Goal: Transaction & Acquisition: Purchase product/service

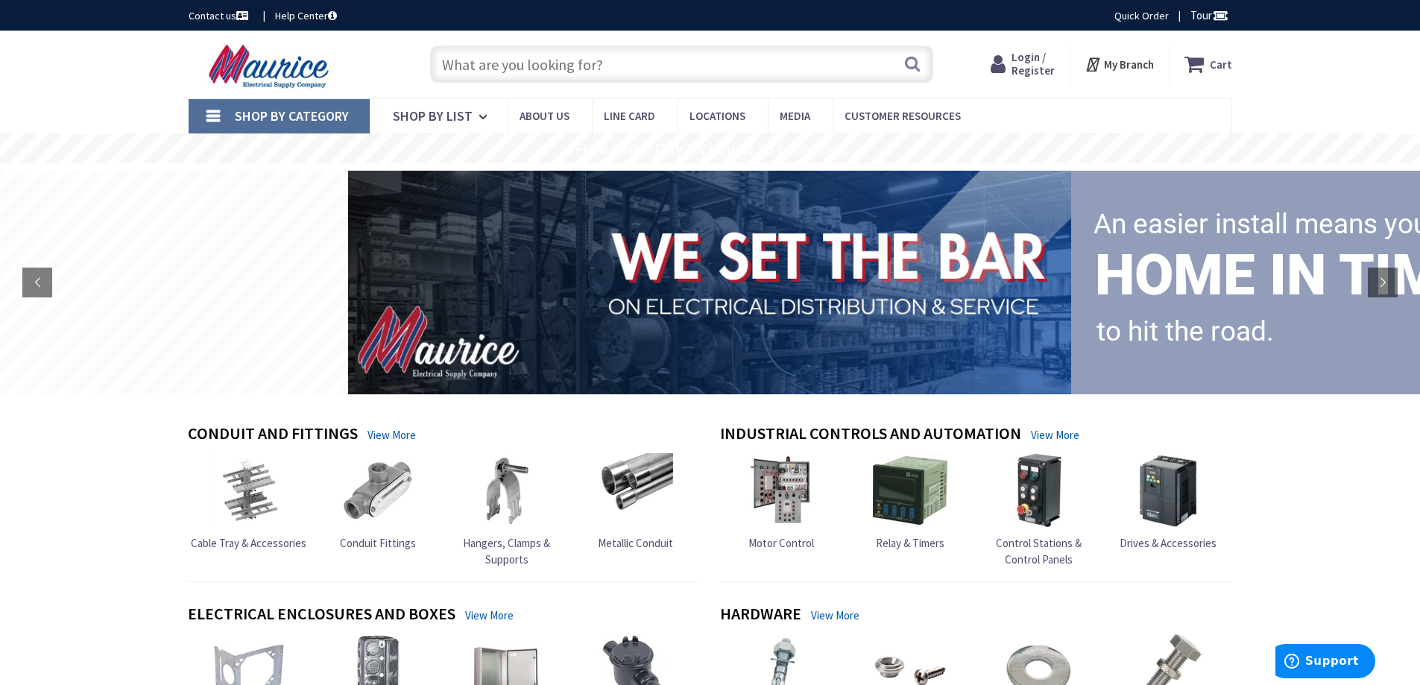
click at [1113, 60] on strong "My Branch" at bounding box center [1129, 64] width 50 height 14
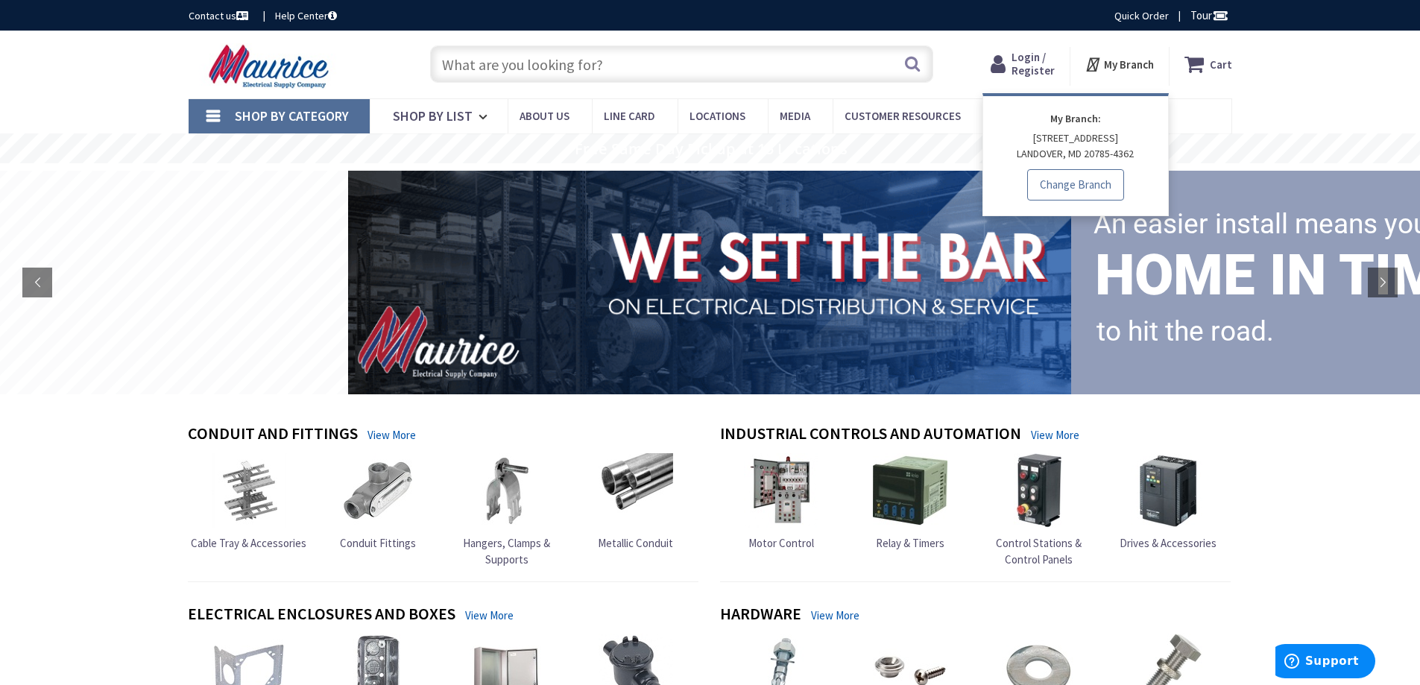
click at [1074, 187] on link "Change Branch" at bounding box center [1075, 184] width 97 height 31
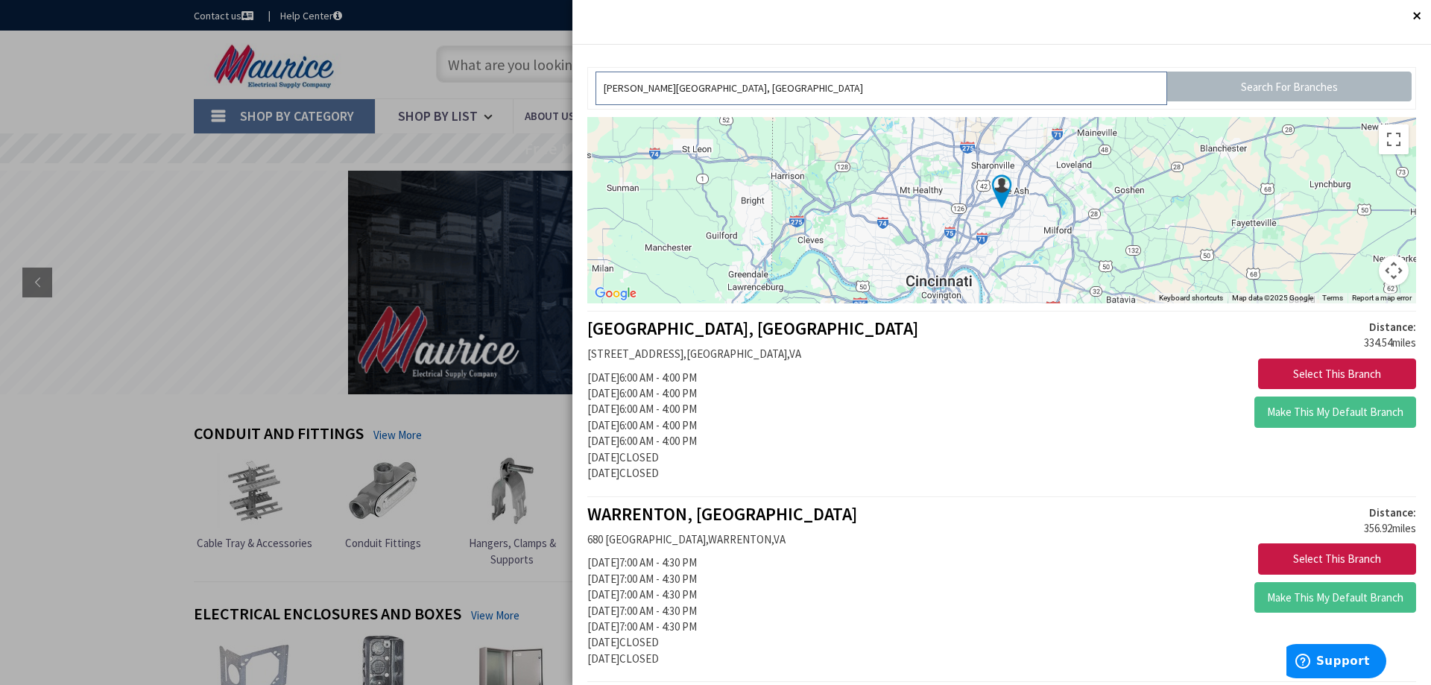
drag, startPoint x: 788, startPoint y: 89, endPoint x: 471, endPoint y: 57, distance: 318.3
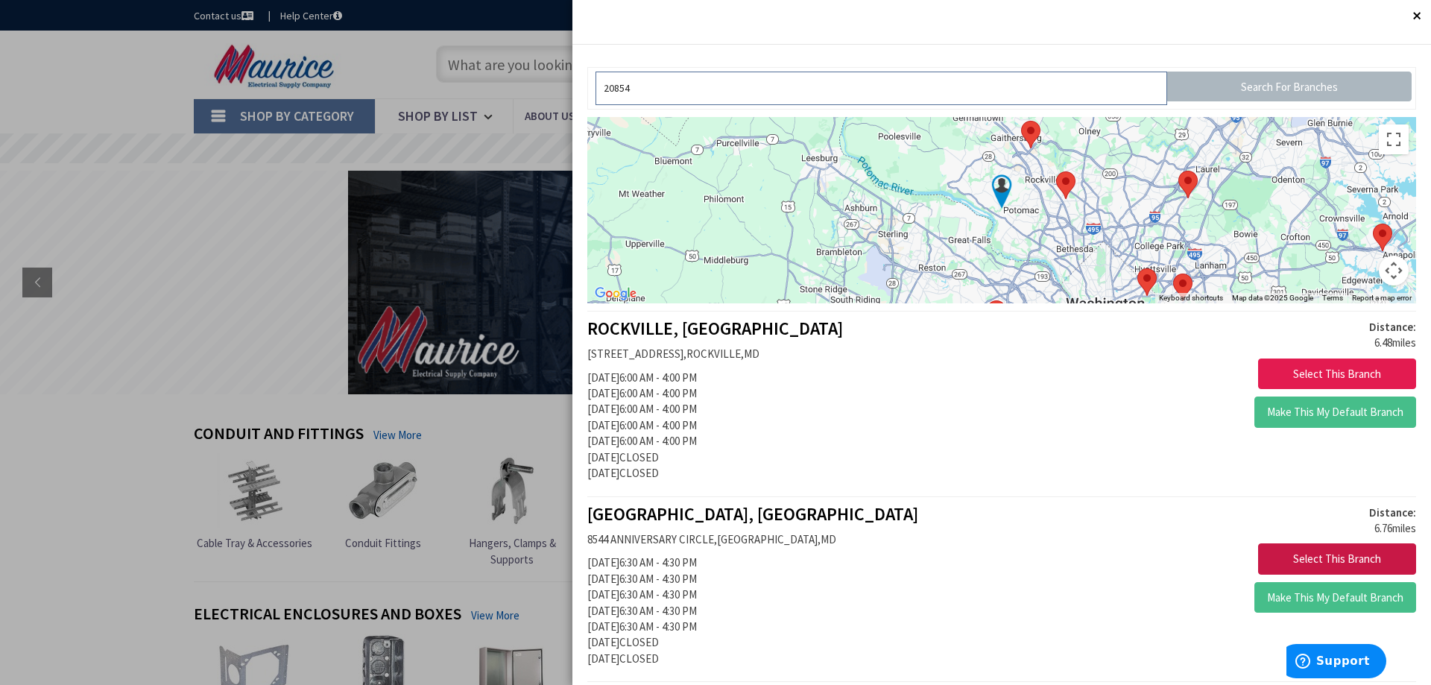
type input "20854"
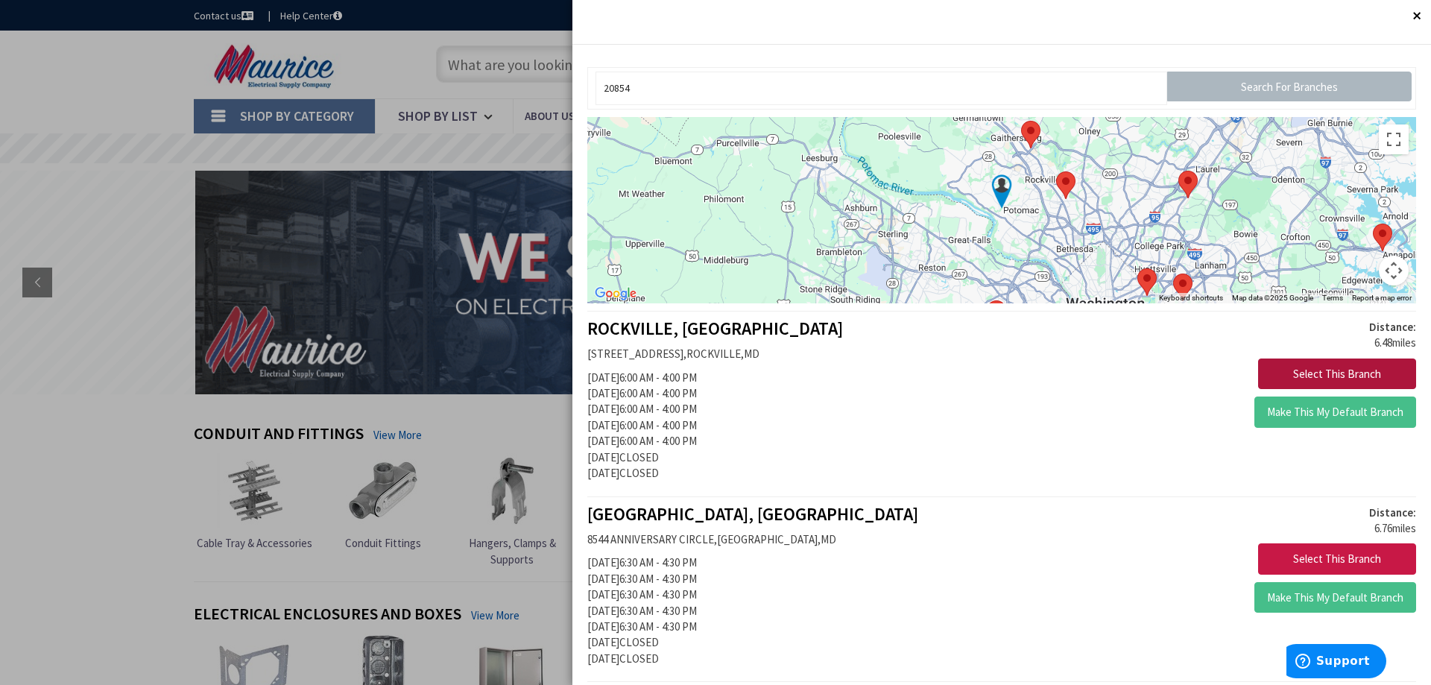
click at [1305, 378] on button "Select This Branch" at bounding box center [1337, 373] width 158 height 31
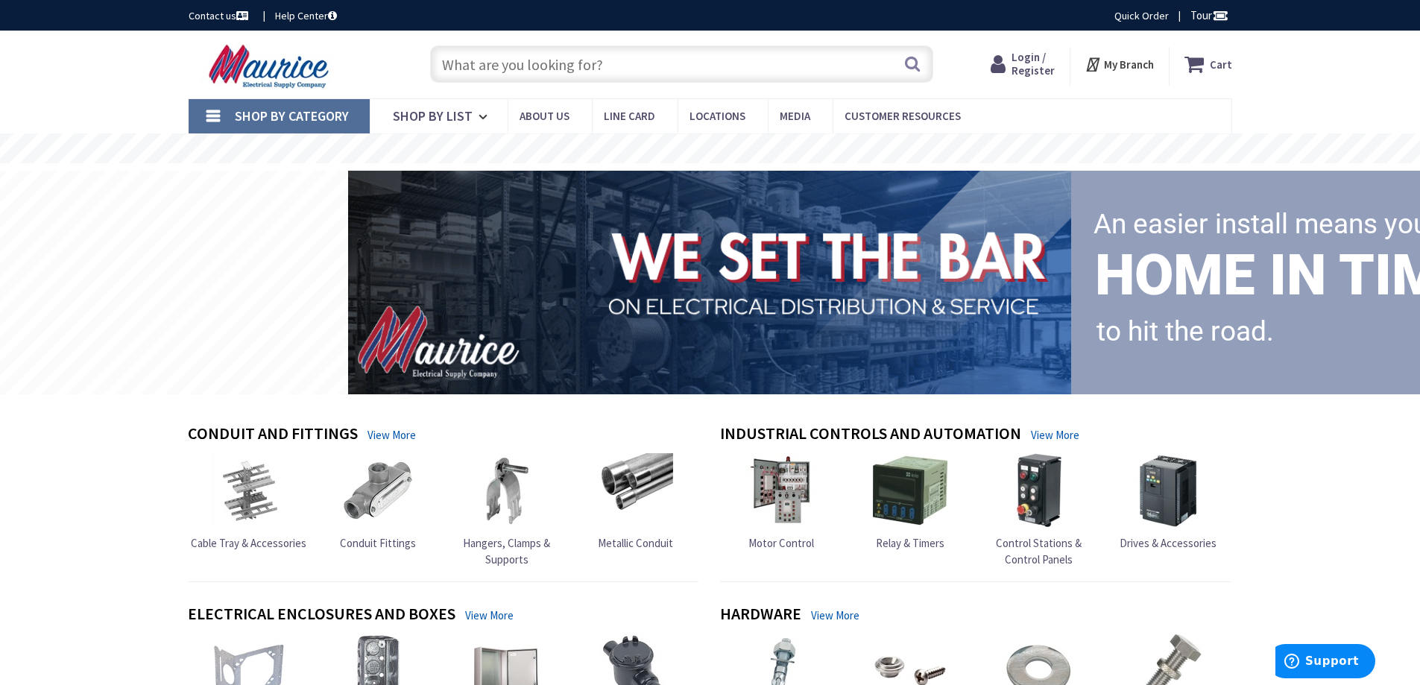
click at [492, 60] on input "text" at bounding box center [681, 63] width 503 height 37
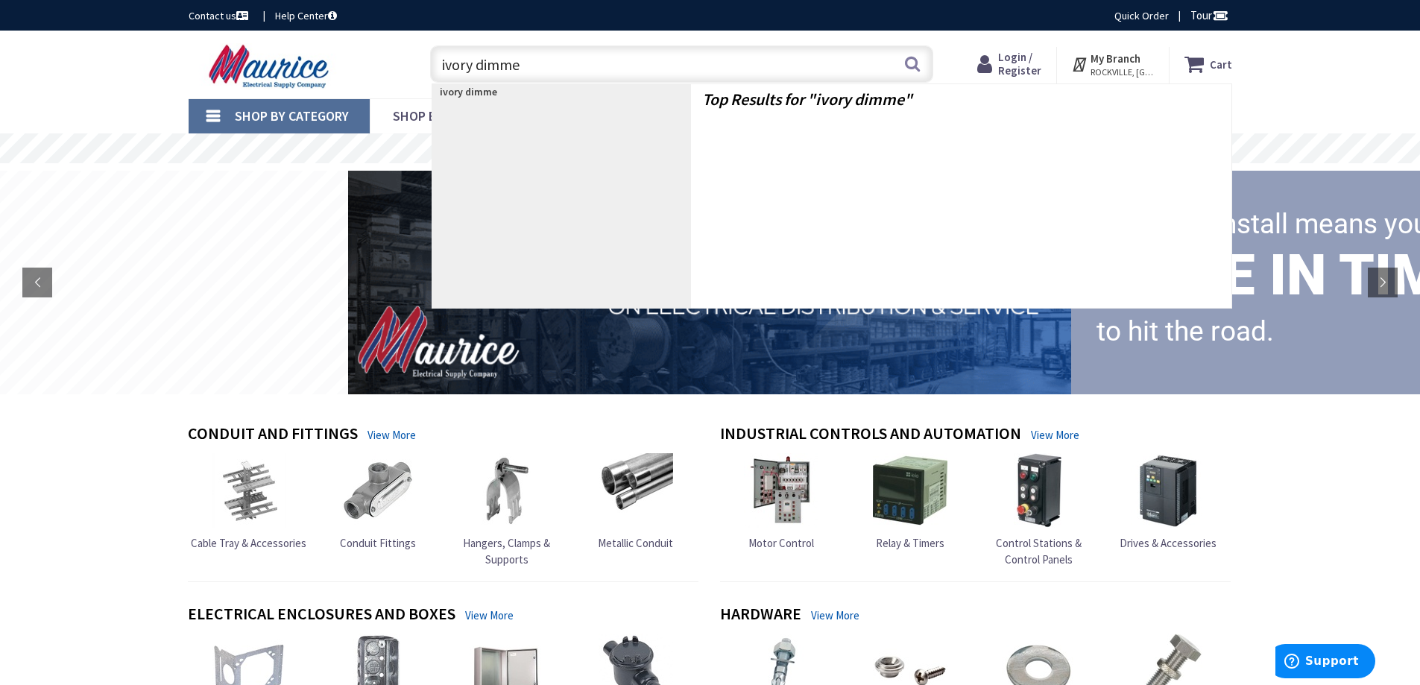
type input "ivory dimmer"
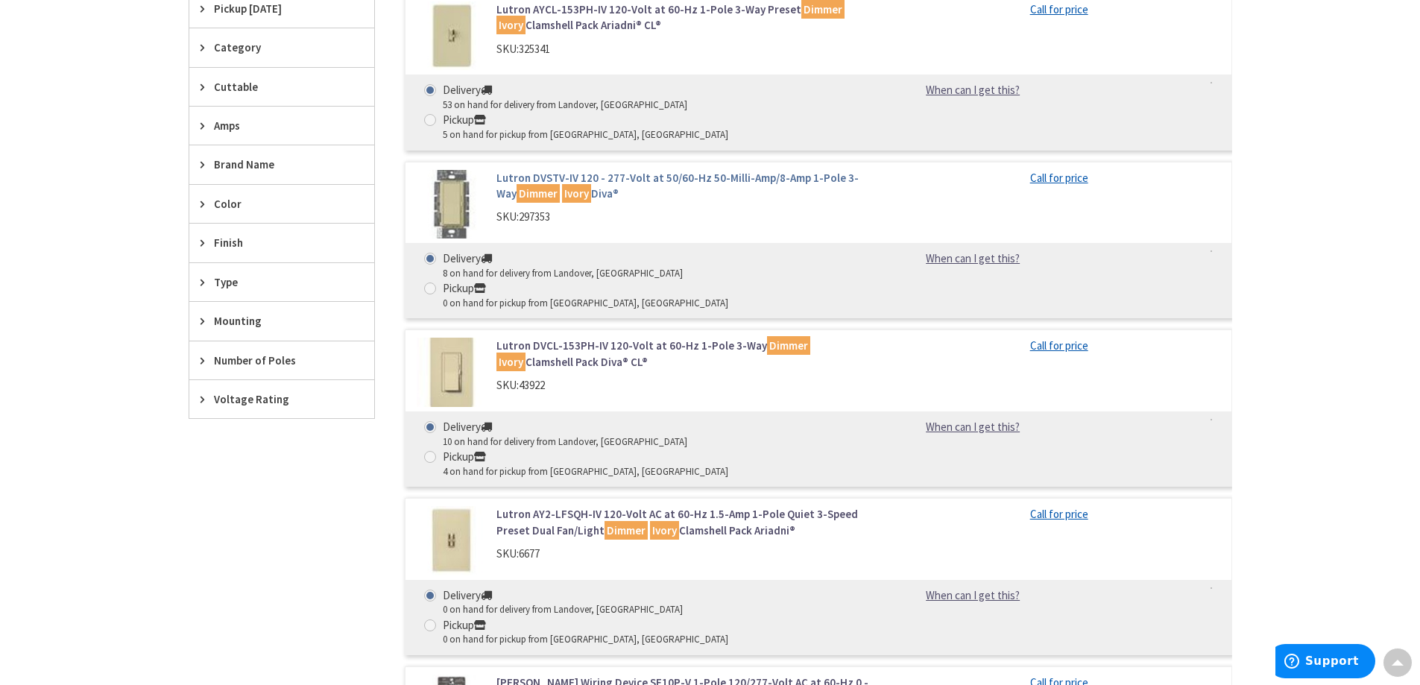
scroll to position [522, 0]
